Goal: Task Accomplishment & Management: Complete application form

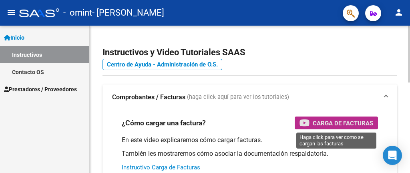
click at [319, 120] on span "Carga de Facturas" at bounding box center [342, 123] width 60 height 10
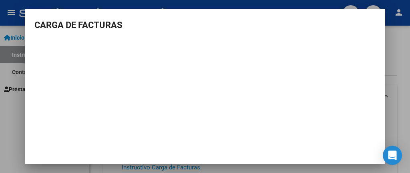
click at [395, 43] on div at bounding box center [205, 86] width 410 height 173
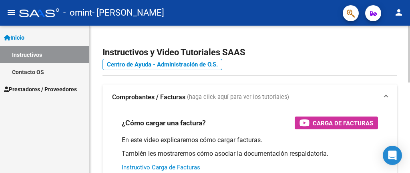
scroll to position [120, 0]
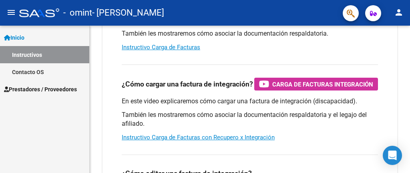
click at [49, 91] on span "Prestadores / Proveedores" at bounding box center [40, 89] width 73 height 9
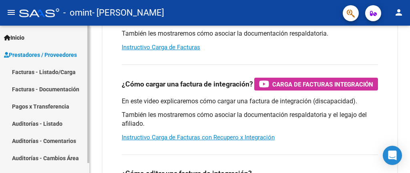
click at [50, 71] on link "Facturas - Listado/Carga" at bounding box center [44, 71] width 89 height 17
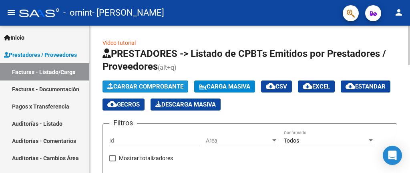
click at [136, 84] on span "Cargar Comprobante" at bounding box center [145, 86] width 76 height 7
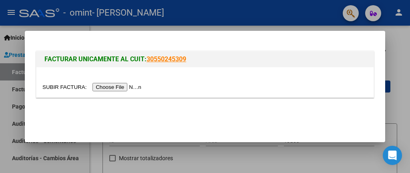
click at [128, 87] on input "file" at bounding box center [92, 87] width 101 height 8
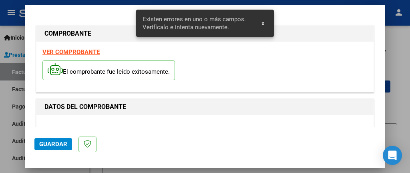
scroll to position [207, 0]
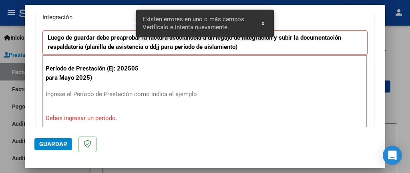
click at [262, 22] on span "x" at bounding box center [262, 23] width 3 height 7
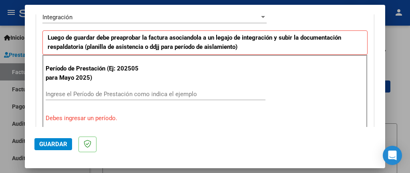
click at [122, 94] on input "Ingrese el Período de Prestación como indica el ejemplo" at bounding box center [156, 93] width 220 height 7
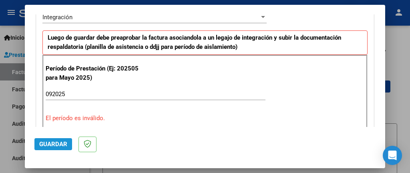
click at [53, 145] on span "Guardar" at bounding box center [53, 143] width 28 height 7
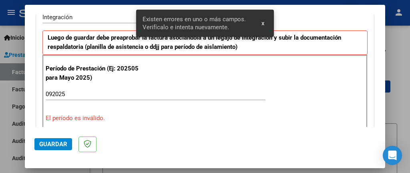
scroll to position [222, 0]
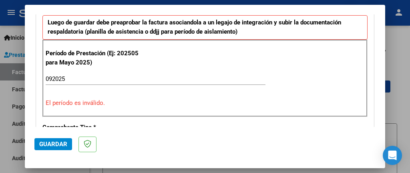
click at [85, 78] on input "092025" at bounding box center [156, 78] width 220 height 7
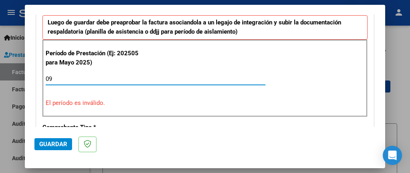
type input "0"
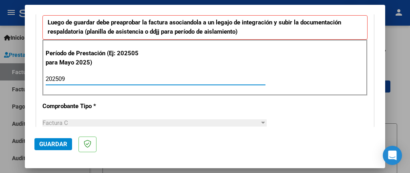
type input "202509"
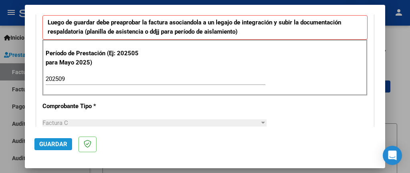
click at [49, 143] on span "Guardar" at bounding box center [53, 143] width 28 height 7
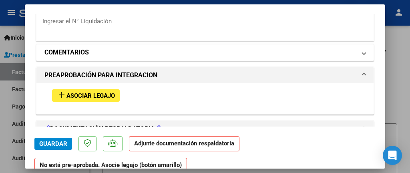
scroll to position [680, 0]
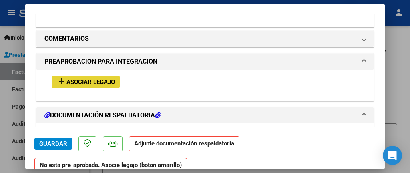
click at [84, 78] on span "Asociar Legajo" at bounding box center [90, 81] width 48 height 7
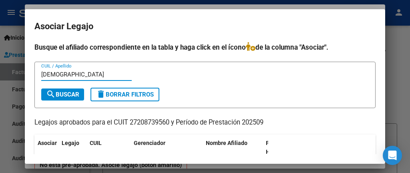
type input "[DEMOGRAPHIC_DATA]"
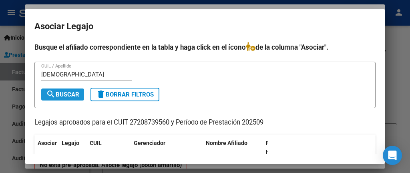
click at [68, 91] on span "search Buscar" at bounding box center [62, 94] width 33 height 7
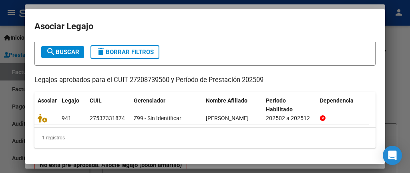
scroll to position [49, 0]
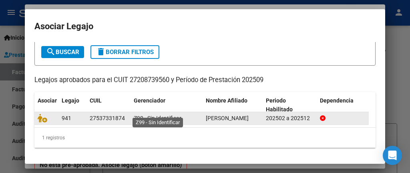
click at [140, 115] on span "Z99 - Sin Identificar" at bounding box center [158, 118] width 48 height 6
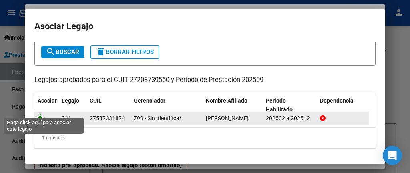
click at [38, 114] on icon at bounding box center [43, 118] width 10 height 9
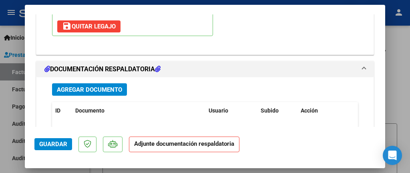
scroll to position [840, 0]
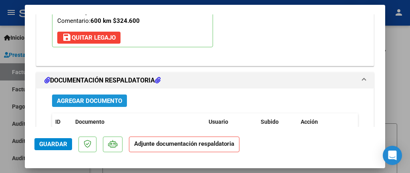
click at [82, 97] on span "Agregar Documento" at bounding box center [89, 100] width 65 height 7
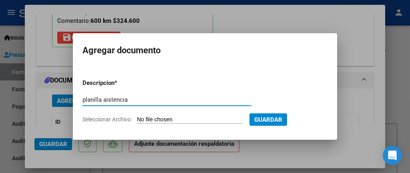
type input "planilla aistencia"
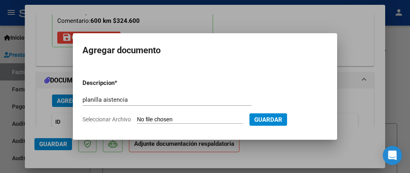
click at [148, 118] on input "Seleccionar Archivo" at bounding box center [190, 120] width 106 height 8
type input "C:\fakepath\guada fun [DATE].pdf"
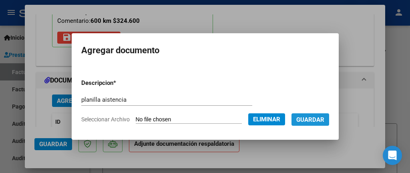
click at [312, 119] on span "Guardar" at bounding box center [310, 119] width 28 height 7
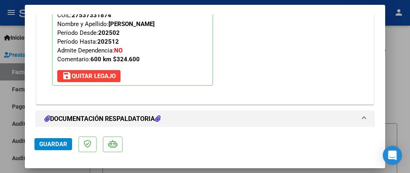
scroll to position [962, 0]
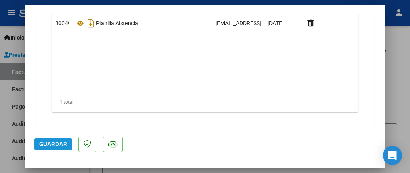
click at [50, 142] on span "Guardar" at bounding box center [53, 143] width 28 height 7
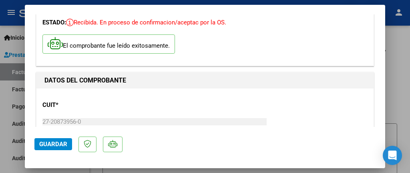
scroll to position [0, 0]
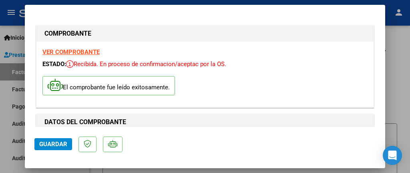
click at [396, 82] on div at bounding box center [205, 86] width 410 height 173
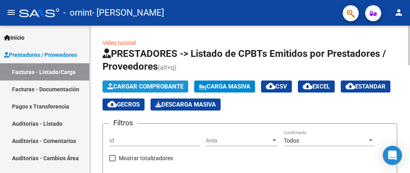
click at [140, 84] on span "Cargar Comprobante" at bounding box center [145, 86] width 76 height 7
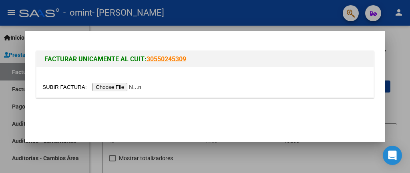
click at [135, 87] on input "file" at bounding box center [92, 87] width 101 height 8
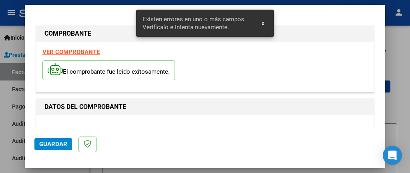
scroll to position [207, 0]
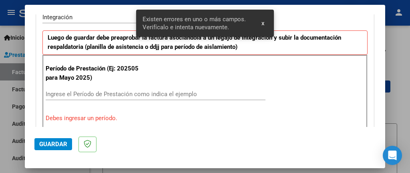
click at [75, 94] on input "Ingrese el Período de Prestación como indica el ejemplo" at bounding box center [156, 93] width 220 height 7
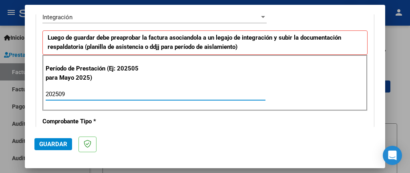
type input "202509"
click at [50, 144] on span "Guardar" at bounding box center [53, 143] width 28 height 7
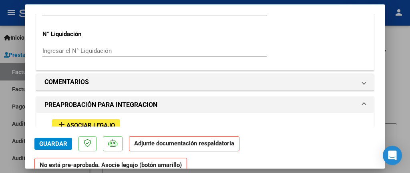
scroll to position [640, 0]
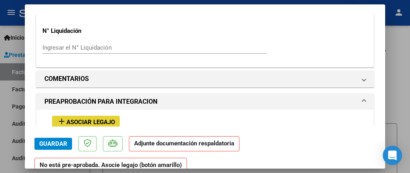
click at [95, 118] on span "Asociar Legajo" at bounding box center [90, 121] width 48 height 7
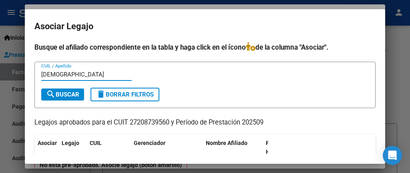
type input "[DEMOGRAPHIC_DATA]"
click at [69, 95] on span "search Buscar" at bounding box center [62, 94] width 33 height 7
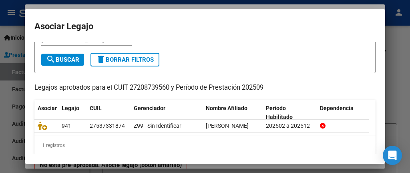
scroll to position [40, 0]
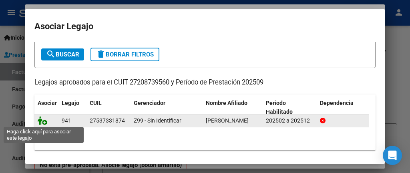
click at [38, 120] on icon at bounding box center [43, 120] width 10 height 9
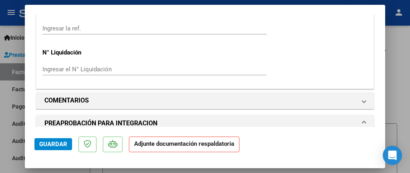
scroll to position [661, 0]
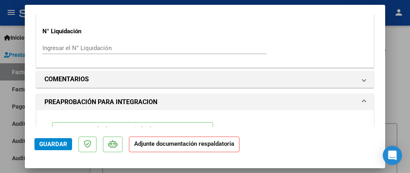
click at [54, 142] on span "Guardar" at bounding box center [53, 143] width 28 height 7
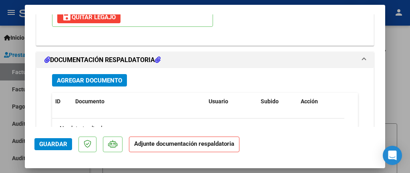
scroll to position [901, 0]
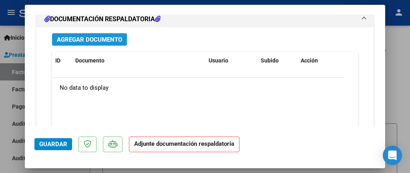
click at [80, 36] on span "Agregar Documento" at bounding box center [89, 39] width 65 height 7
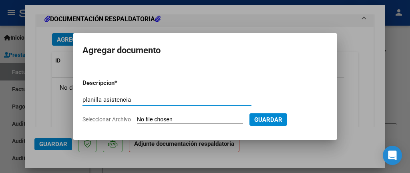
type input "planilla asistencia"
click at [262, 119] on span "Guardar" at bounding box center [268, 119] width 28 height 7
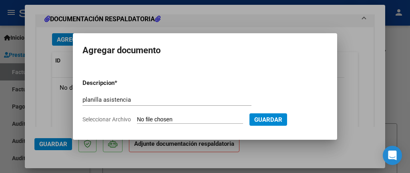
click at [177, 120] on input "Seleccionar Archivo" at bounding box center [190, 120] width 106 height 8
type input "C:\fakepath\[PERSON_NAME] [DATE].pdf"
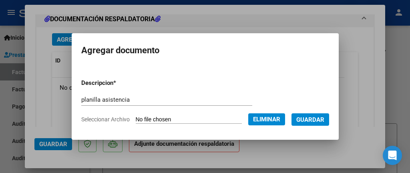
click at [304, 118] on span "Guardar" at bounding box center [310, 119] width 28 height 7
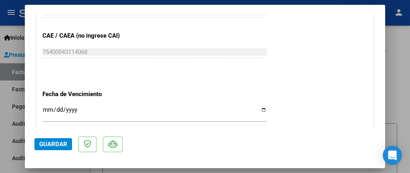
scroll to position [501, 0]
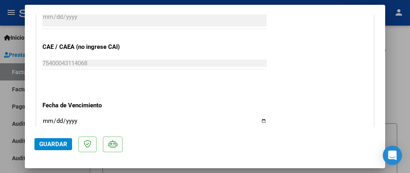
click at [50, 141] on span "Guardar" at bounding box center [53, 143] width 28 height 7
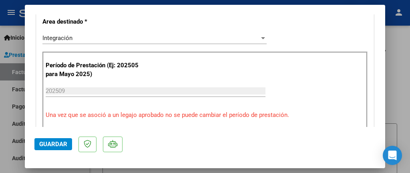
scroll to position [2, 0]
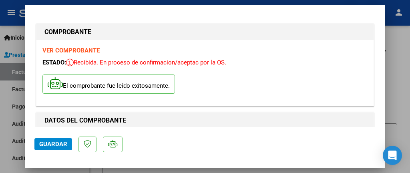
click at [395, 70] on div at bounding box center [205, 86] width 410 height 173
